Goal: Check status: Check status

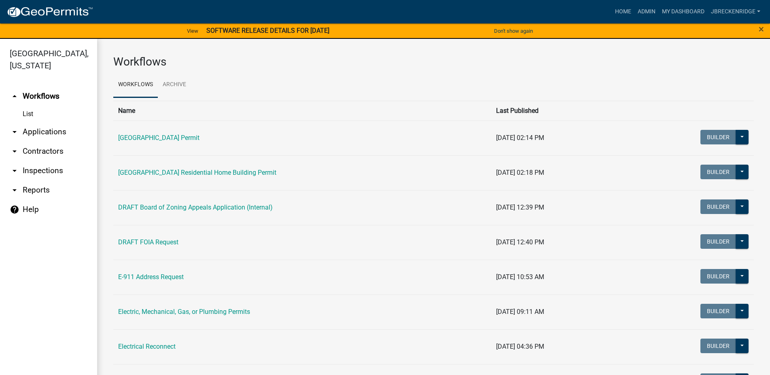
click at [46, 131] on link "arrow_drop_down Applications" at bounding box center [48, 131] width 97 height 19
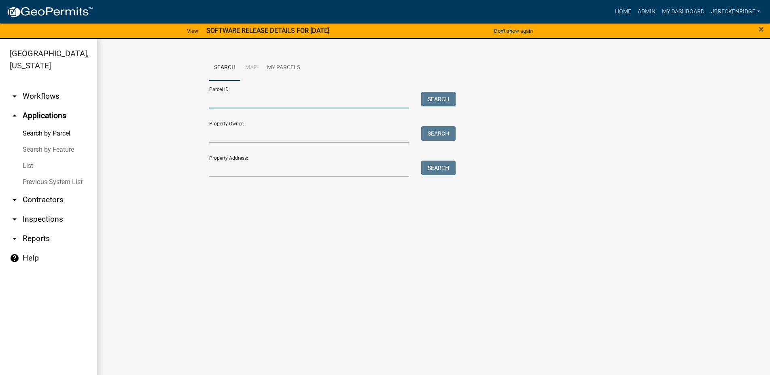
click at [279, 101] on input "Parcel ID:" at bounding box center [309, 100] width 200 height 17
type input "[PHONE_NUMBER]"
drag, startPoint x: 259, startPoint y: 98, endPoint x: 207, endPoint y: 97, distance: 51.8
click at [209, 97] on input "[PHONE_NUMBER]" at bounding box center [309, 100] width 200 height 17
click at [222, 99] on input "Parcel ID:" at bounding box center [309, 100] width 200 height 17
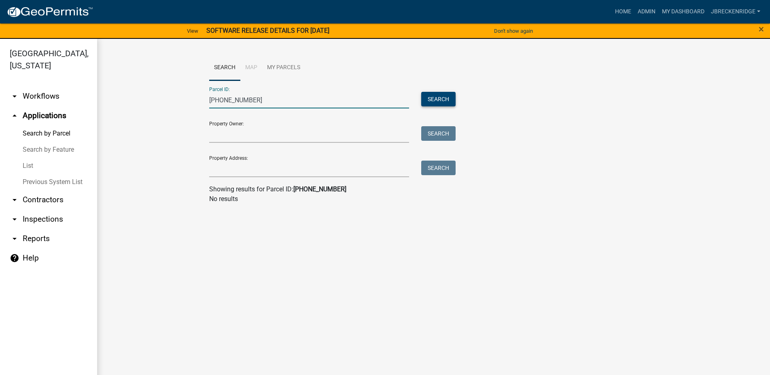
type input "[PHONE_NUMBER]"
click at [441, 93] on button "Search" at bounding box center [438, 99] width 34 height 15
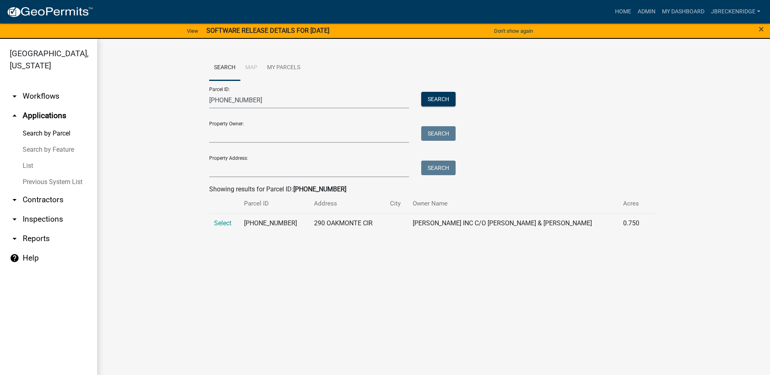
click at [234, 223] on td "Select" at bounding box center [224, 223] width 30 height 20
click at [229, 223] on span "Select" at bounding box center [222, 223] width 17 height 8
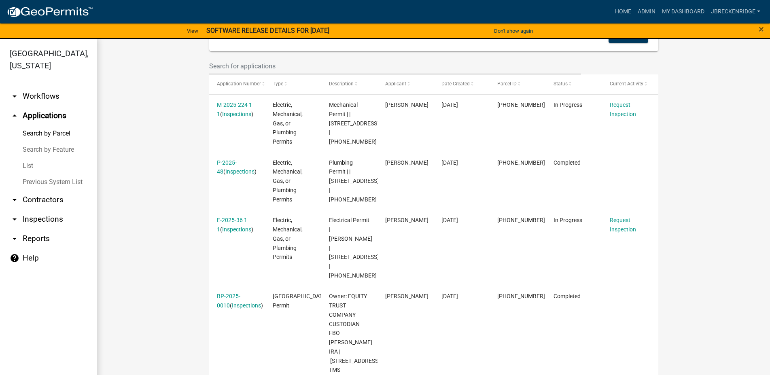
scroll to position [323, 0]
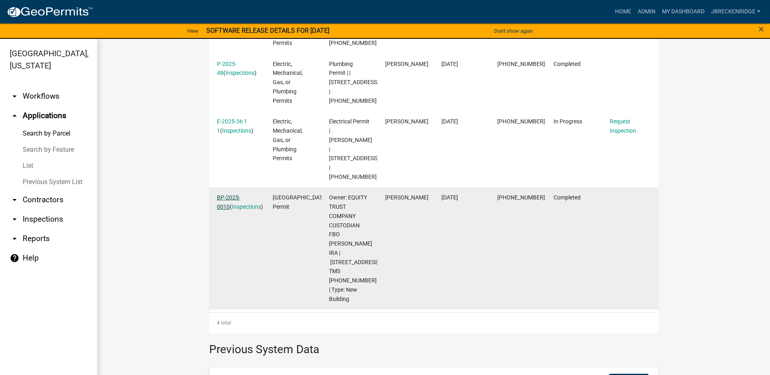
click at [240, 194] on link "BP-2025-0010" at bounding box center [228, 202] width 23 height 16
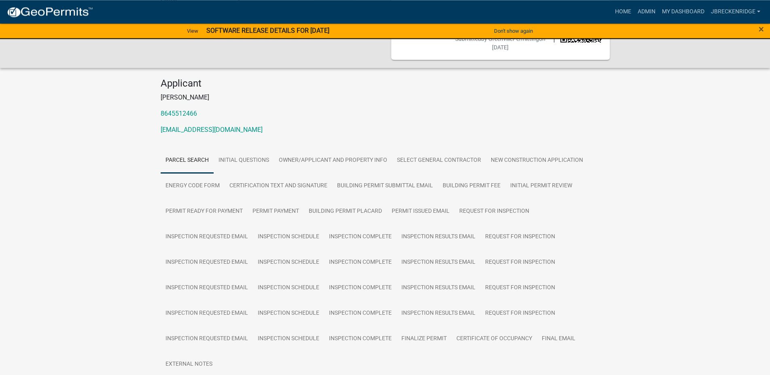
scroll to position [83, 0]
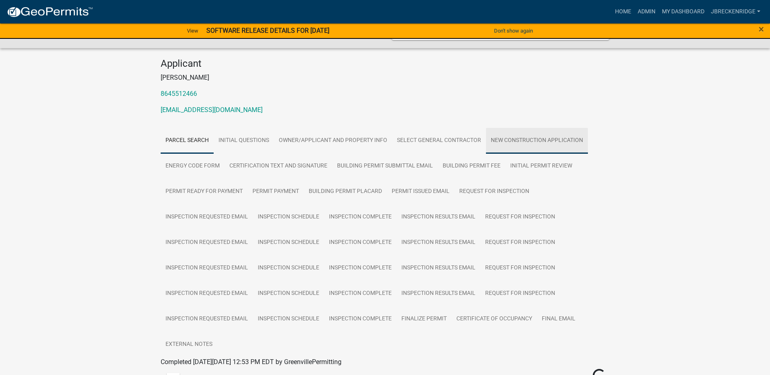
click at [524, 134] on link "New Construction Application" at bounding box center [537, 141] width 102 height 26
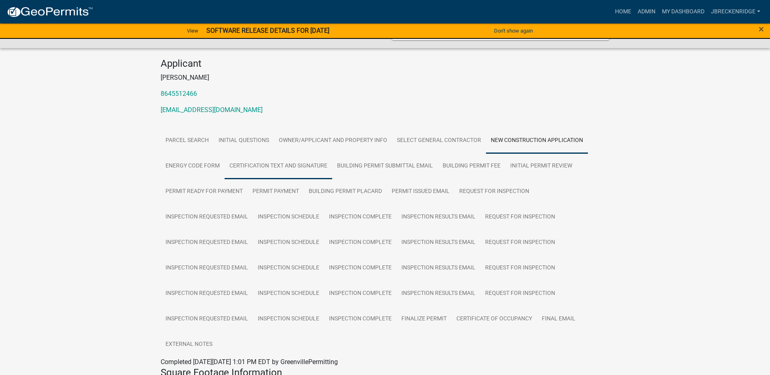
click at [268, 170] on link "Certification Text and Signature" at bounding box center [279, 166] width 108 height 26
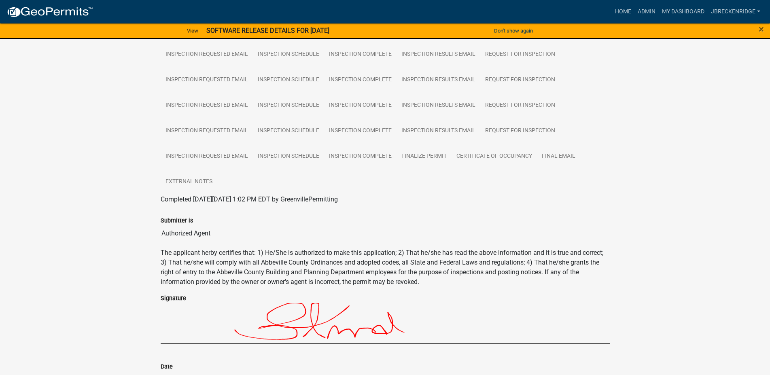
scroll to position [0, 0]
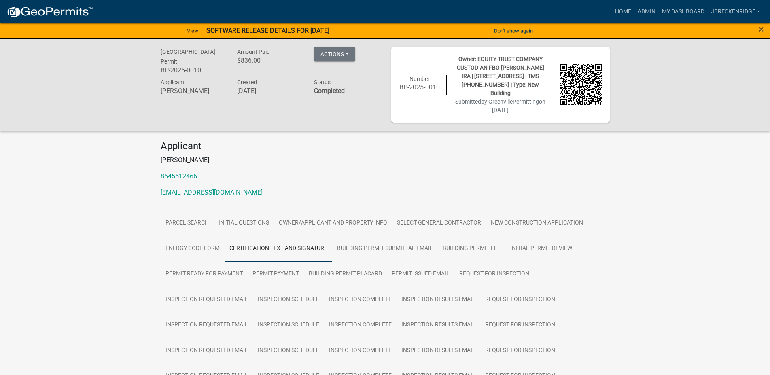
drag, startPoint x: 457, startPoint y: 60, endPoint x: 553, endPoint y: 91, distance: 101.1
click at [553, 90] on div "Owner: EQUITY TRUST COMPANY CUSTODIAN FBO [PERSON_NAME] IRA | [STREET_ADDRESS] …" at bounding box center [500, 85] width 107 height 60
click at [662, 87] on div "[GEOGRAPHIC_DATA] Permit BP-2025-0010 Amount Paid $836.00 Actions View receipt …" at bounding box center [385, 85] width 770 height 92
drag, startPoint x: 515, startPoint y: 109, endPoint x: 466, endPoint y: 64, distance: 67.0
click at [466, 64] on div "Owner: EQUITY TRUST COMPANY CUSTODIAN FBO [PERSON_NAME] IRA | [STREET_ADDRESS] …" at bounding box center [500, 85] width 107 height 60
